Goal: Information Seeking & Learning: Learn about a topic

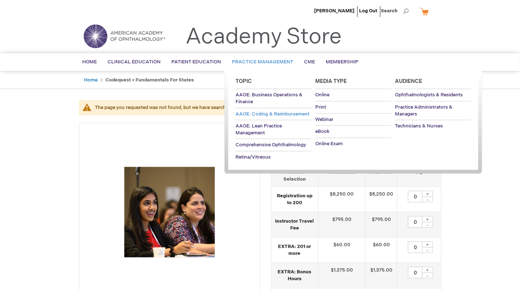
click at [244, 111] on span "AAOE: Coding & Reimbursement" at bounding box center [273, 114] width 74 height 6
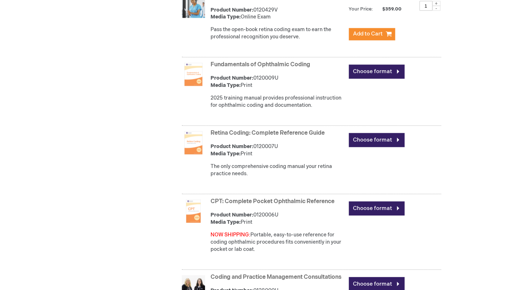
scroll to position [129, 0]
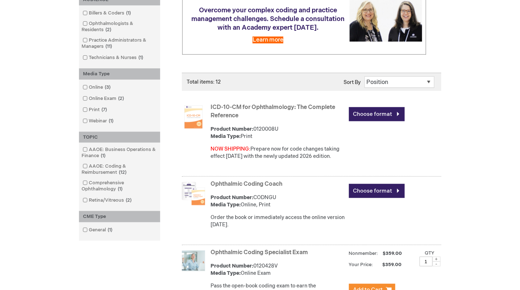
drag, startPoint x: 262, startPoint y: 111, endPoint x: 267, endPoint y: 124, distance: 14.6
click at [267, 124] on div "ICD-10-CM for Ophthalmology: The Complete Reference Product Number: 0120008U Me…" at bounding box center [326, 134] width 230 height 64
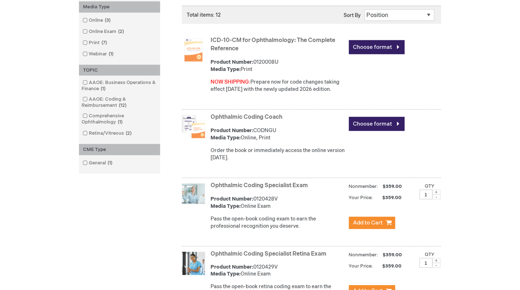
scroll to position [197, 0]
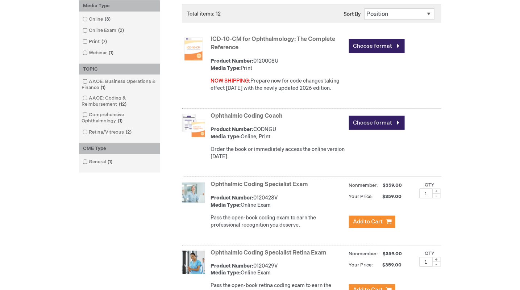
click at [372, 117] on link "Choose format" at bounding box center [377, 123] width 56 height 14
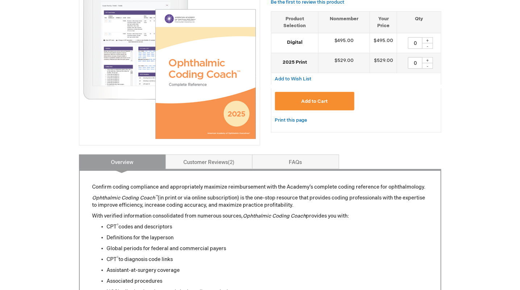
scroll to position [161, 0]
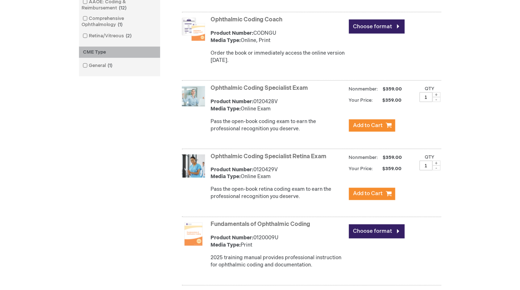
scroll to position [294, 0]
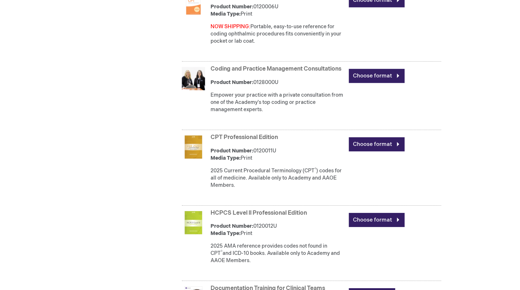
scroll to position [393, 0]
